Goal: Task Accomplishment & Management: Manage account settings

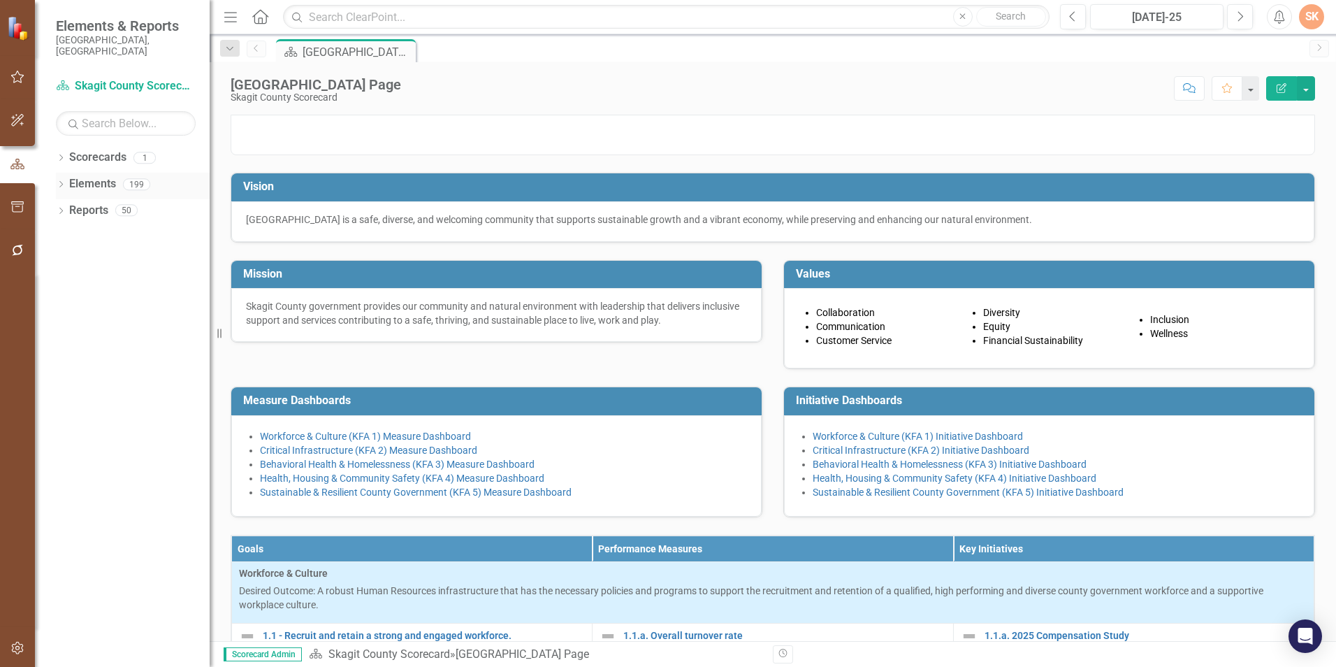
click at [89, 176] on link "Elements" at bounding box center [92, 184] width 47 height 16
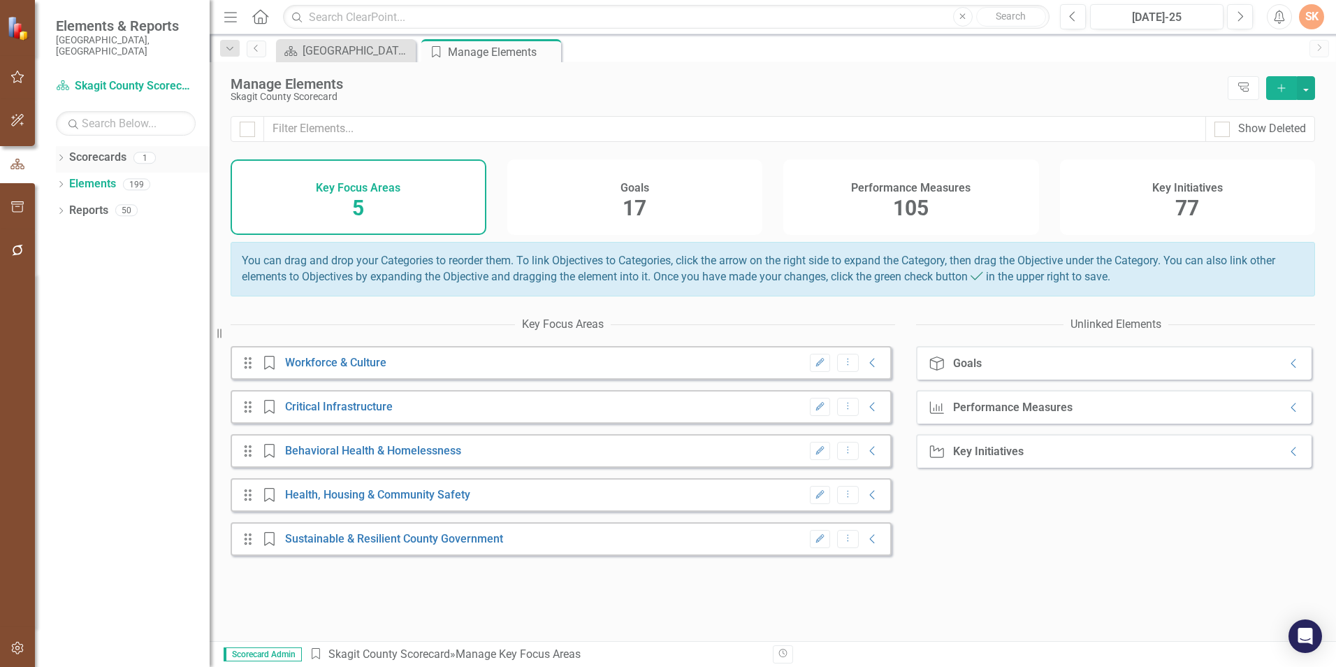
click at [99, 150] on link "Scorecards" at bounding box center [97, 158] width 57 height 16
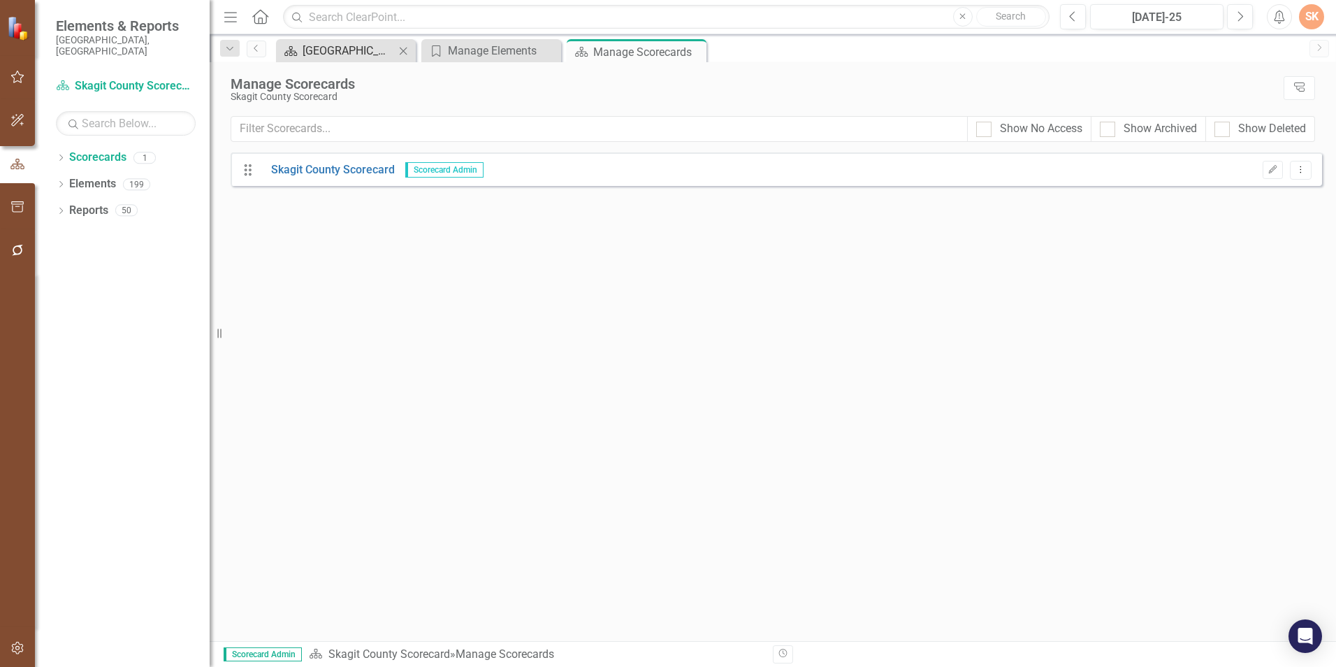
click at [340, 43] on div "[GEOGRAPHIC_DATA] Page" at bounding box center [349, 50] width 92 height 17
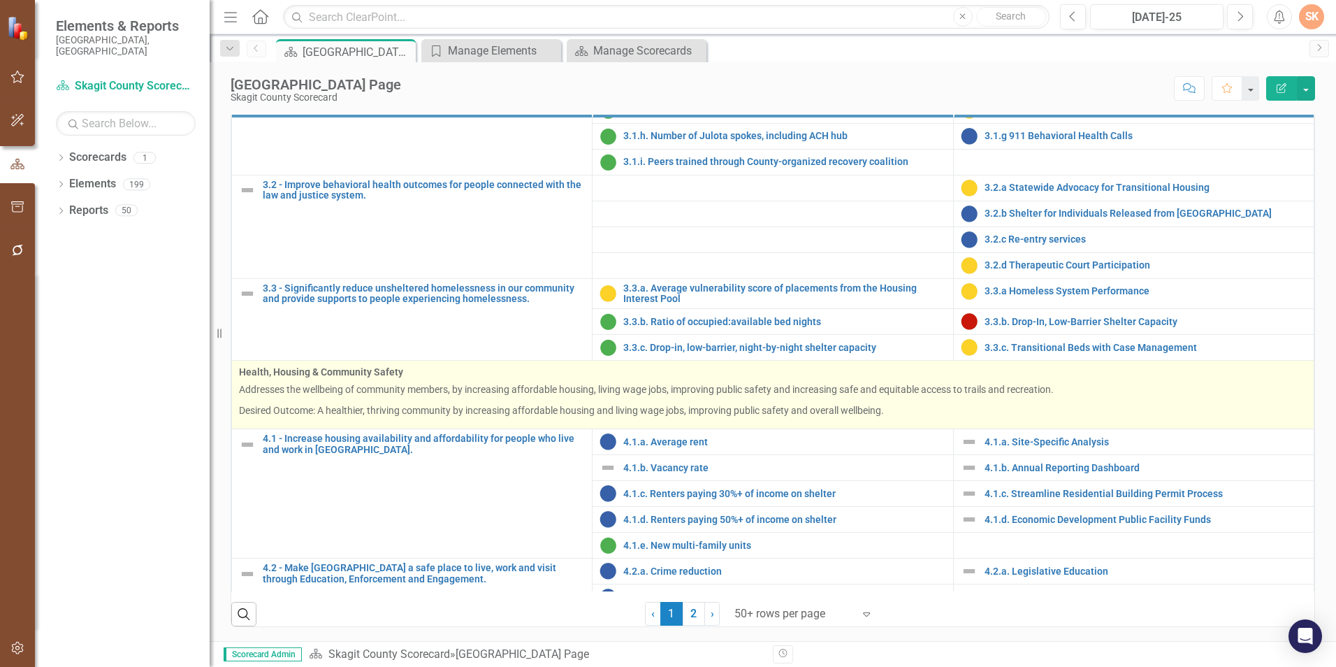
scroll to position [1118, 0]
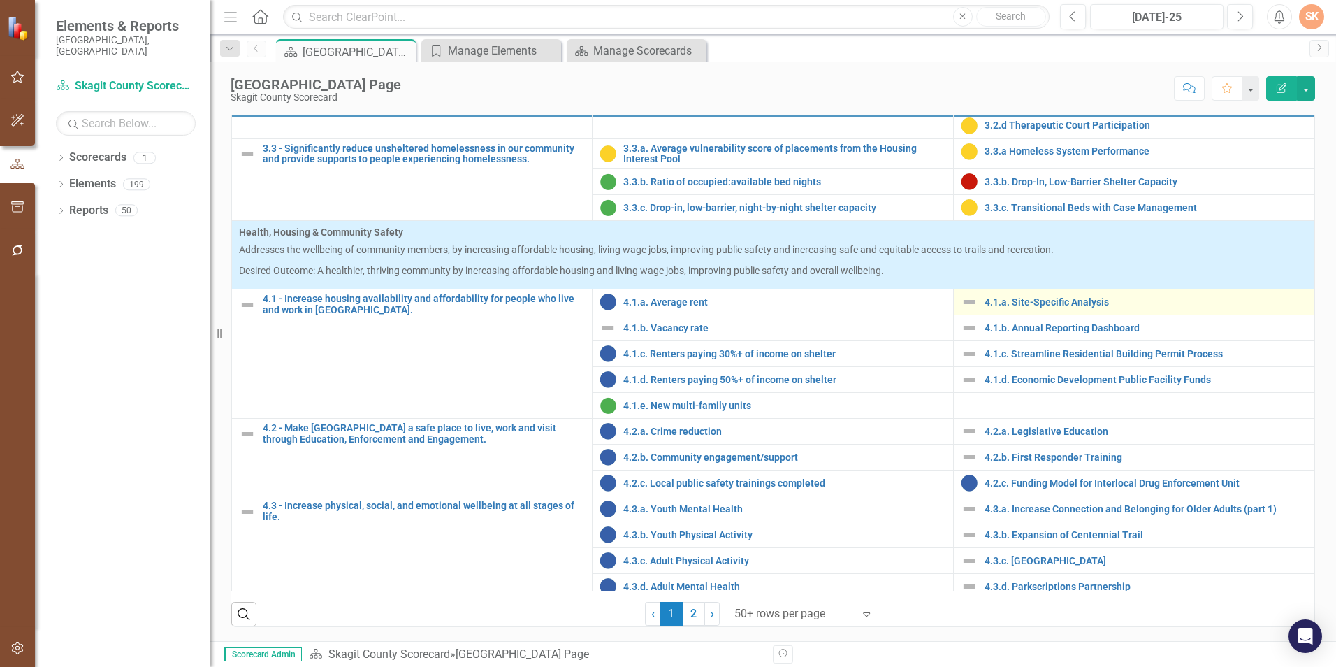
click at [961, 302] on img at bounding box center [969, 302] width 17 height 17
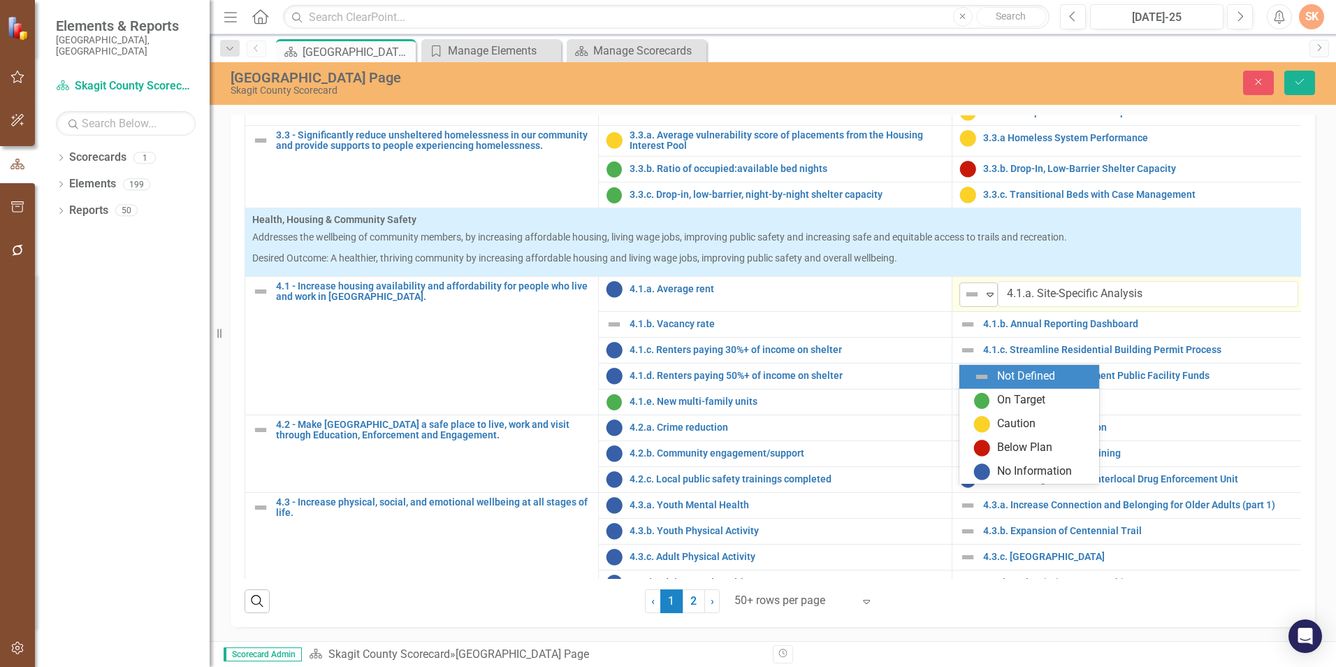
click at [992, 297] on icon at bounding box center [990, 295] width 7 height 4
click at [1001, 404] on div "On Target" at bounding box center [1021, 400] width 48 height 16
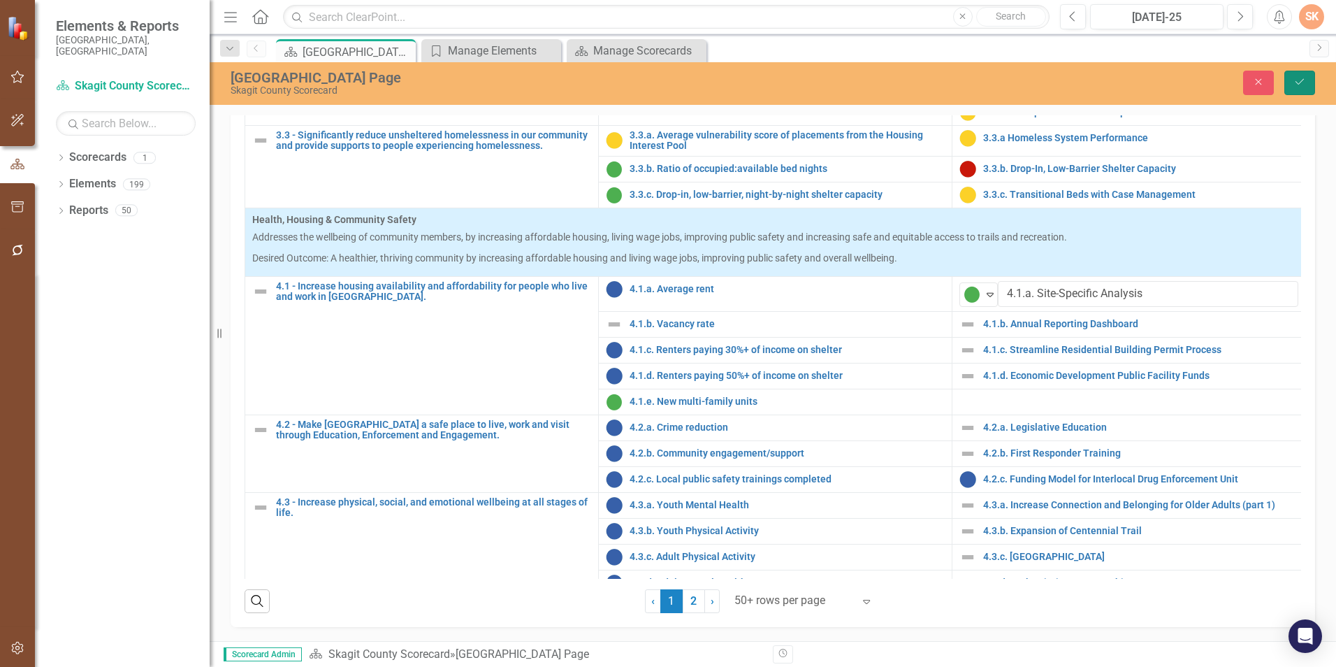
click at [1296, 83] on icon "Save" at bounding box center [1300, 82] width 13 height 10
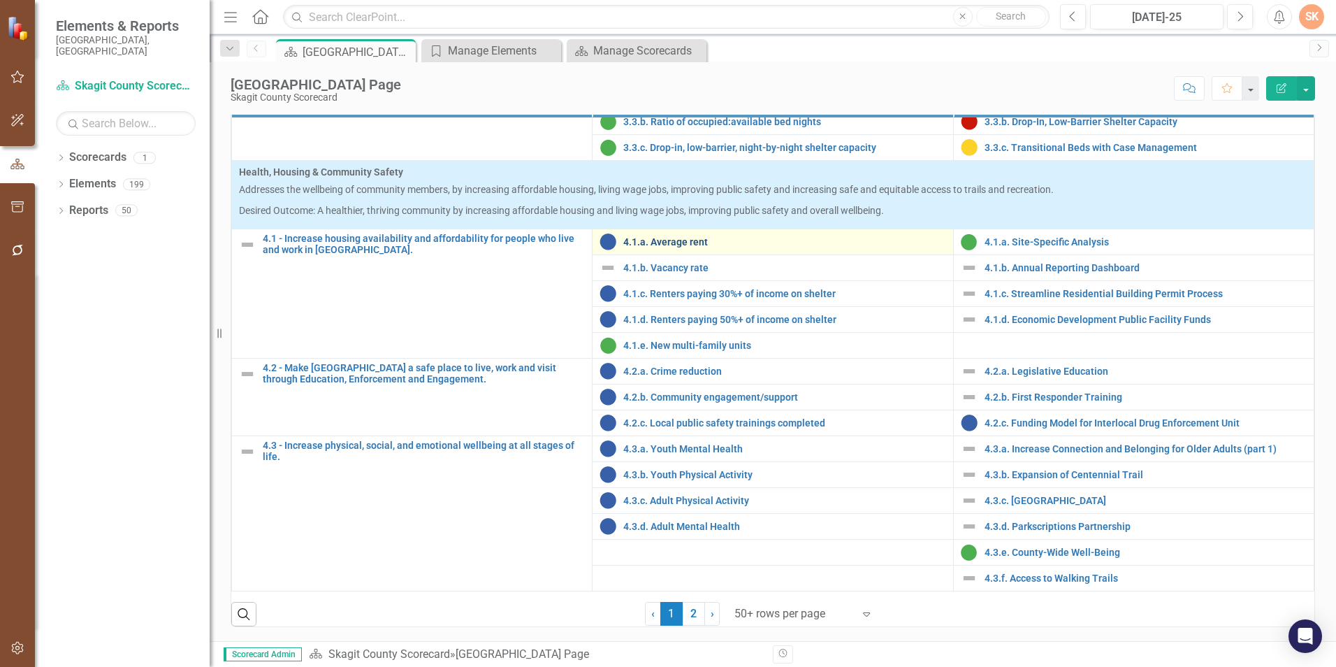
scroll to position [559, 0]
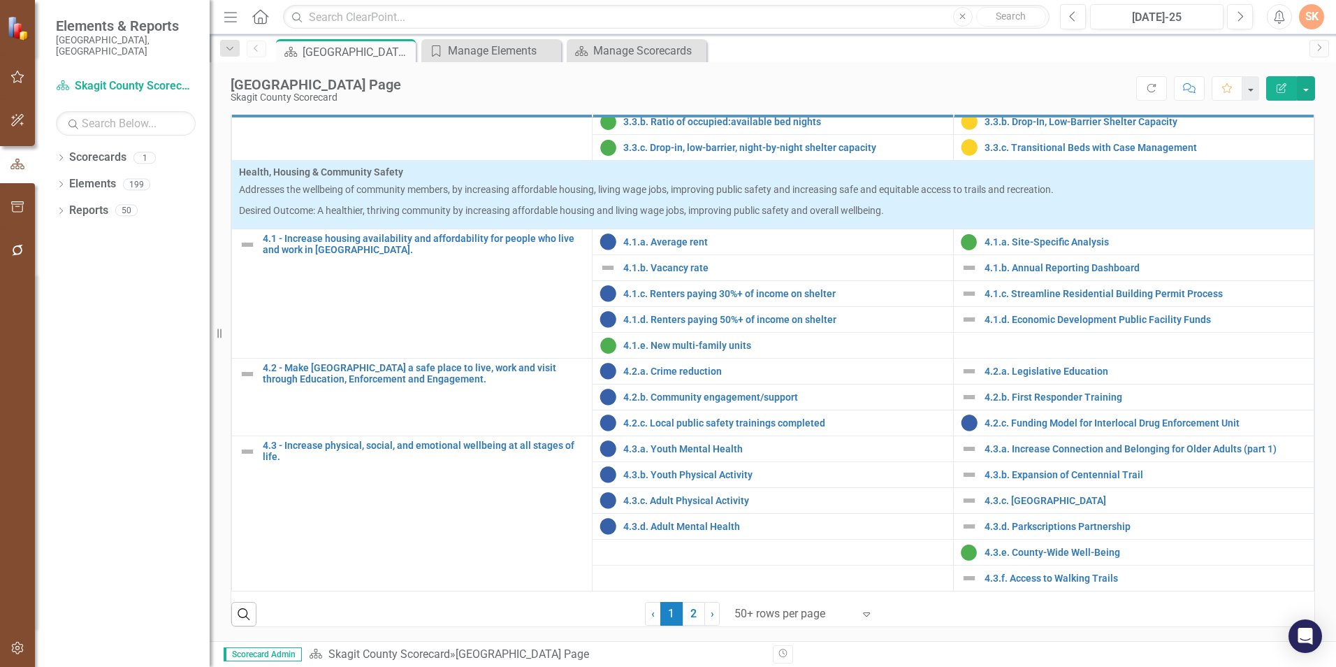
click at [1320, 356] on div "Vision [GEOGRAPHIC_DATA] is a safe, diverse, and welcoming community that suppo…" at bounding box center [773, 147] width 1127 height 988
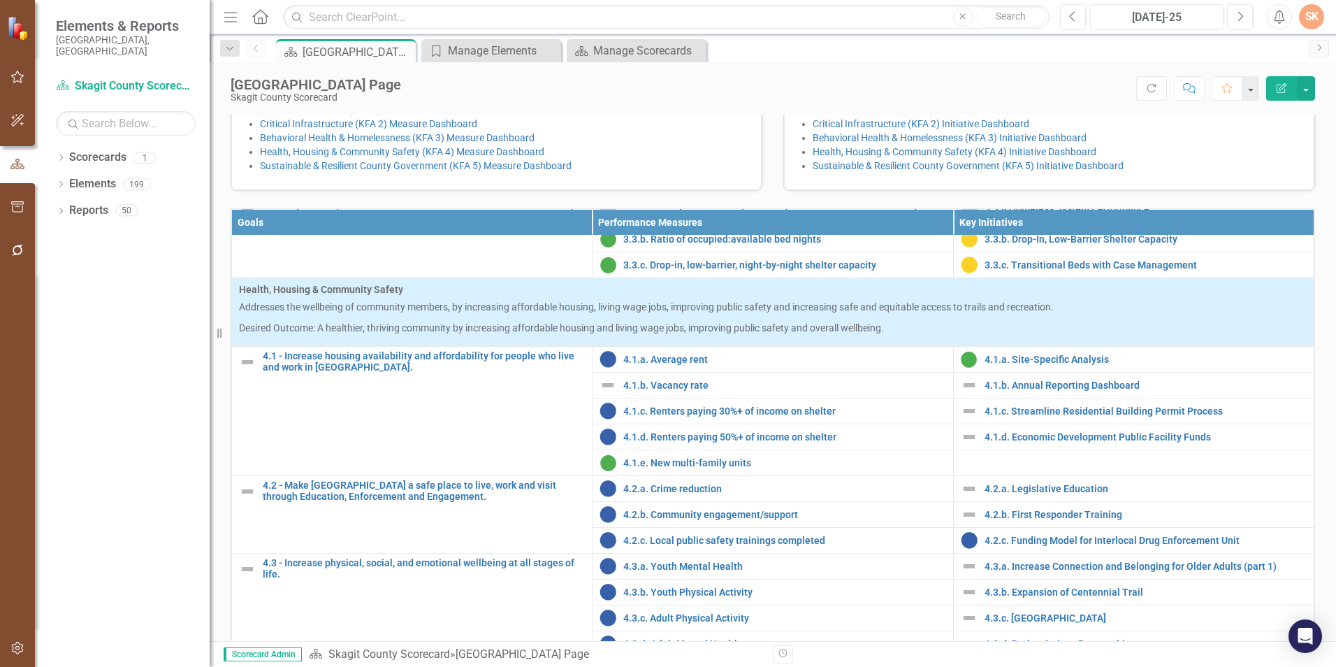
scroll to position [352, 0]
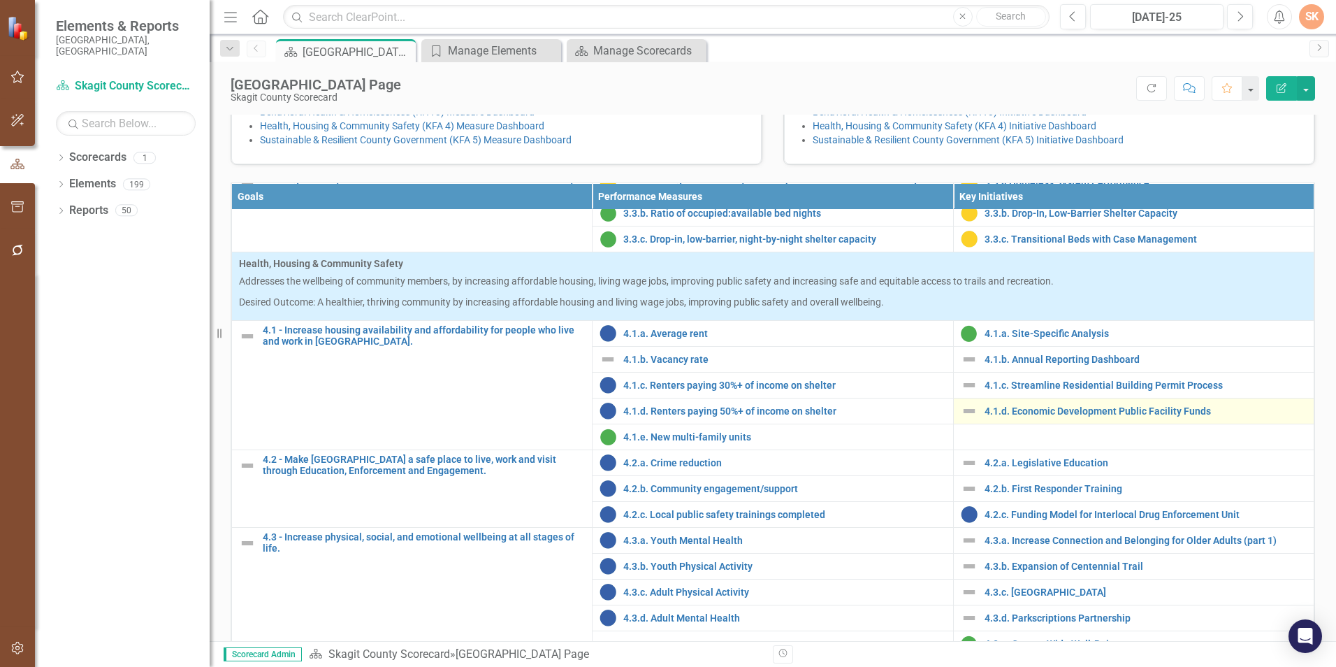
click at [961, 419] on img at bounding box center [969, 411] width 17 height 17
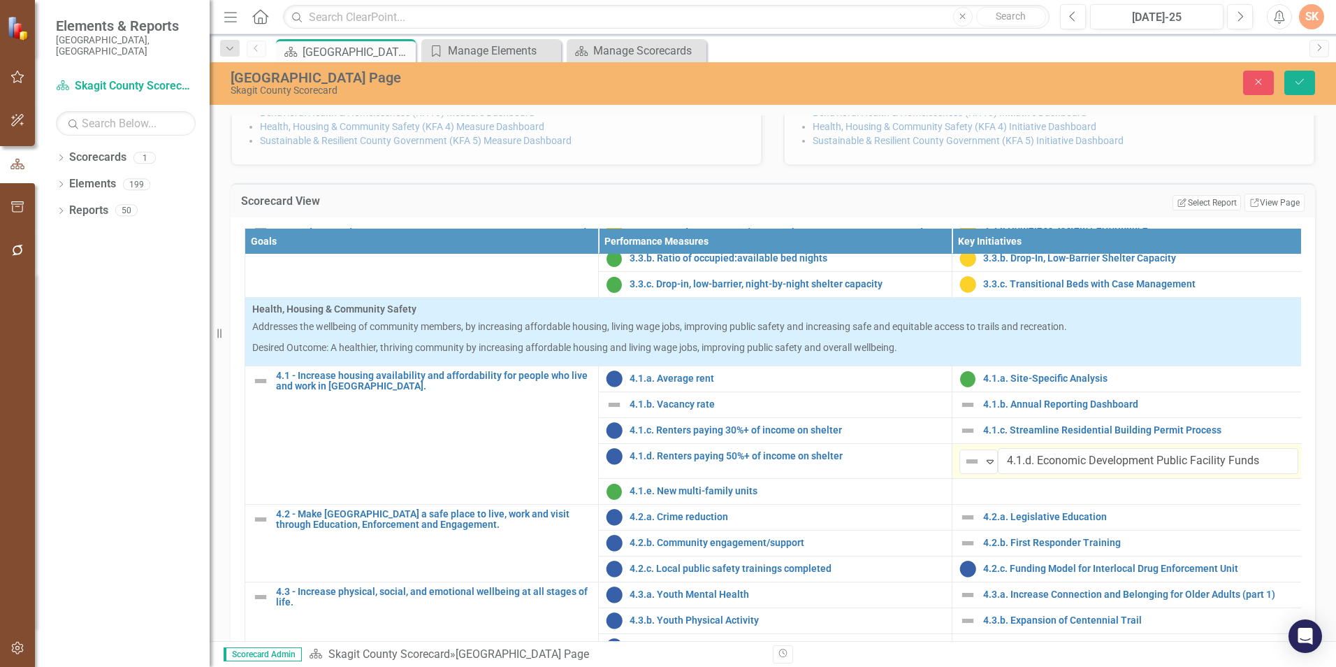
scroll to position [1197, 0]
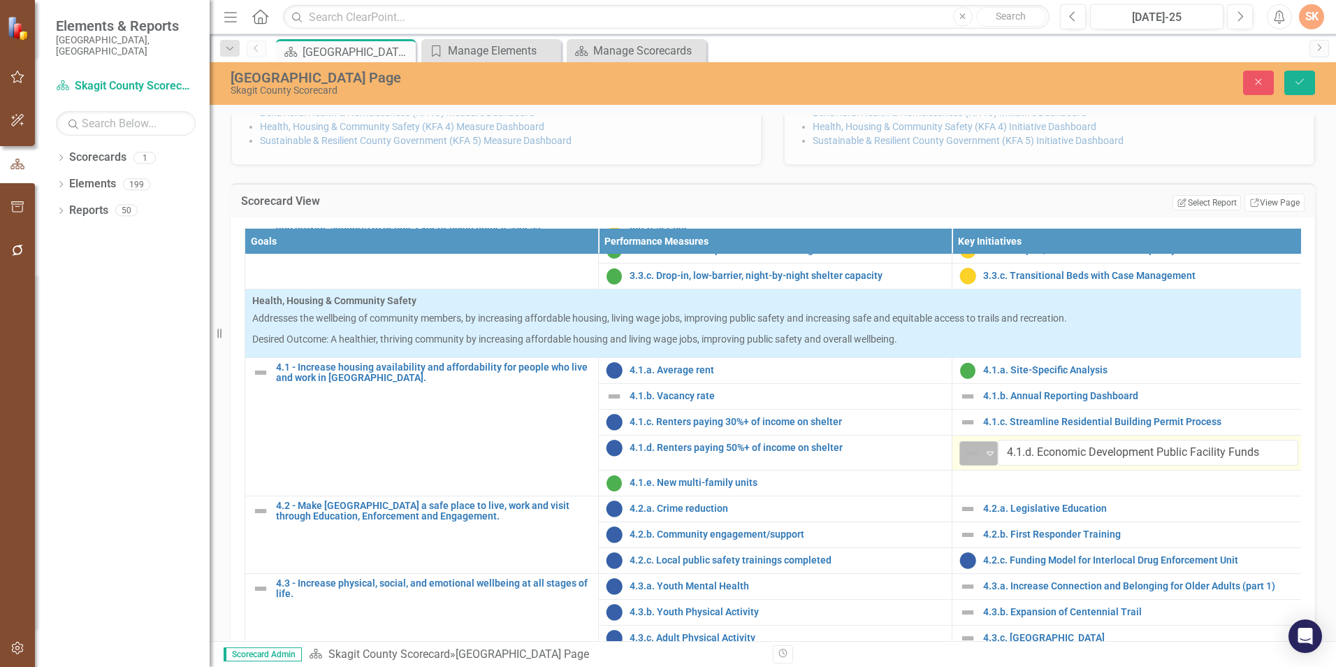
click at [990, 458] on icon "Expand" at bounding box center [990, 452] width 14 height 11
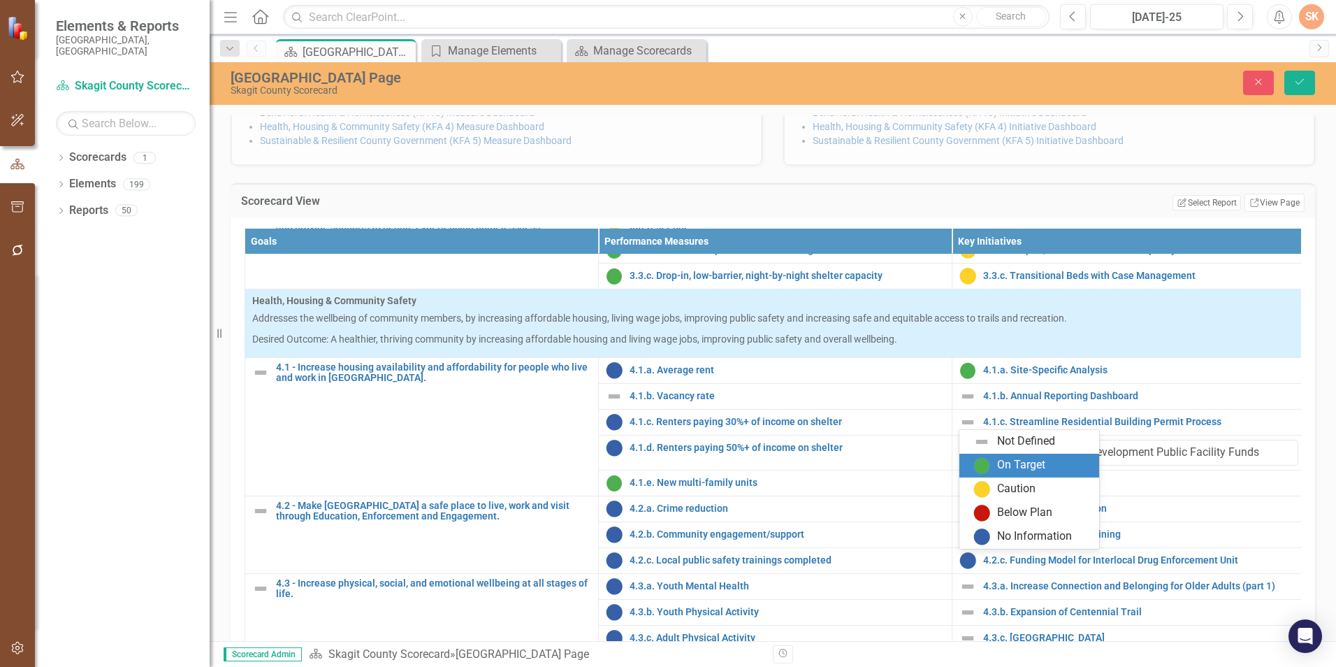
click at [1016, 461] on div "On Target" at bounding box center [1021, 465] width 48 height 16
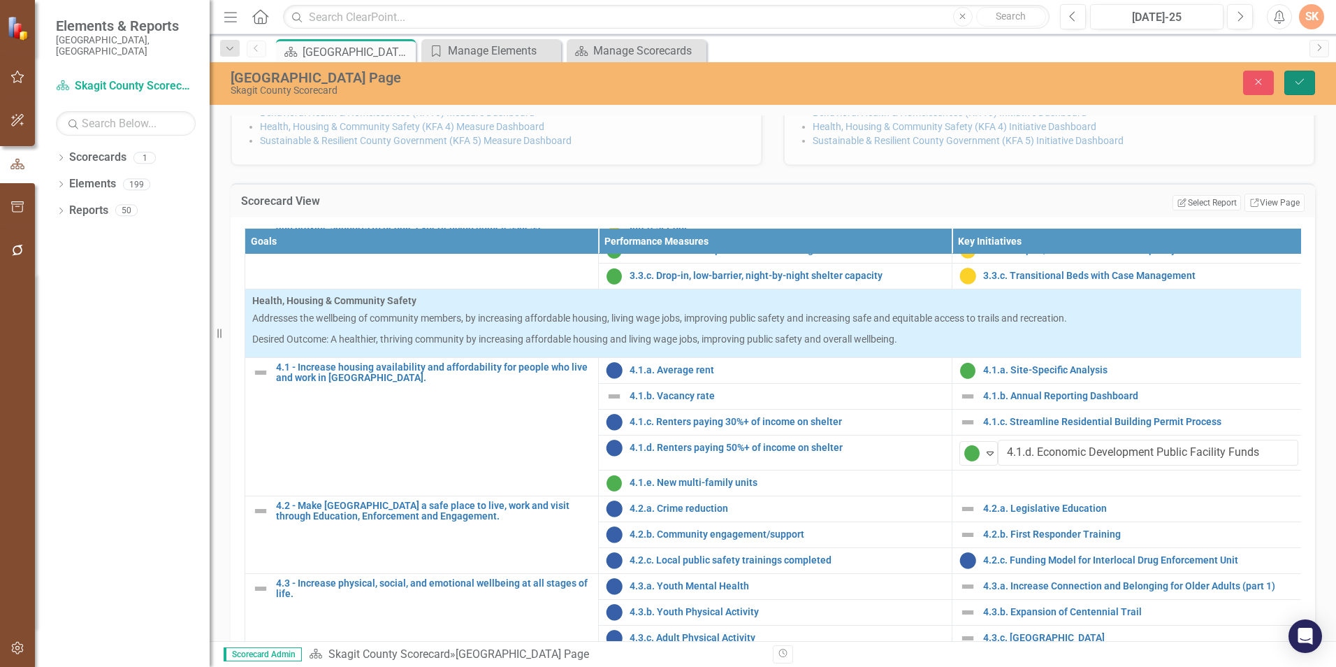
click at [1300, 84] on icon "Save" at bounding box center [1300, 82] width 13 height 10
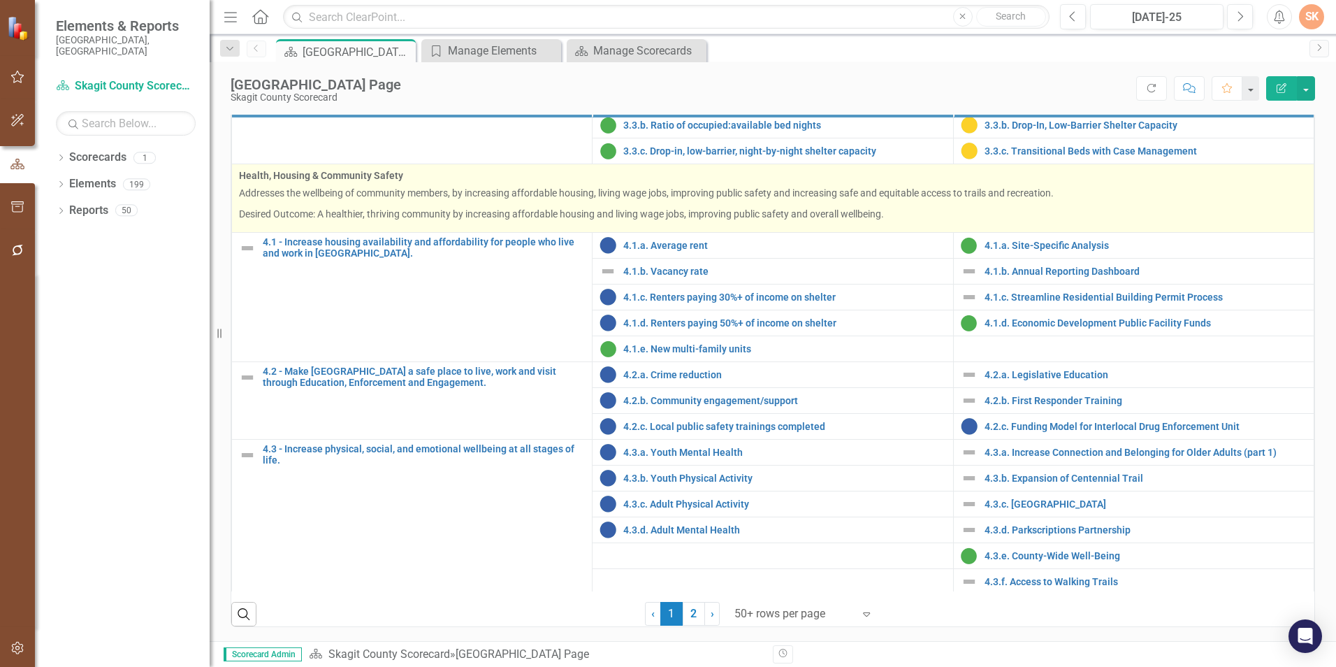
scroll to position [1178, 0]
